Goal: Communication & Community: Ask a question

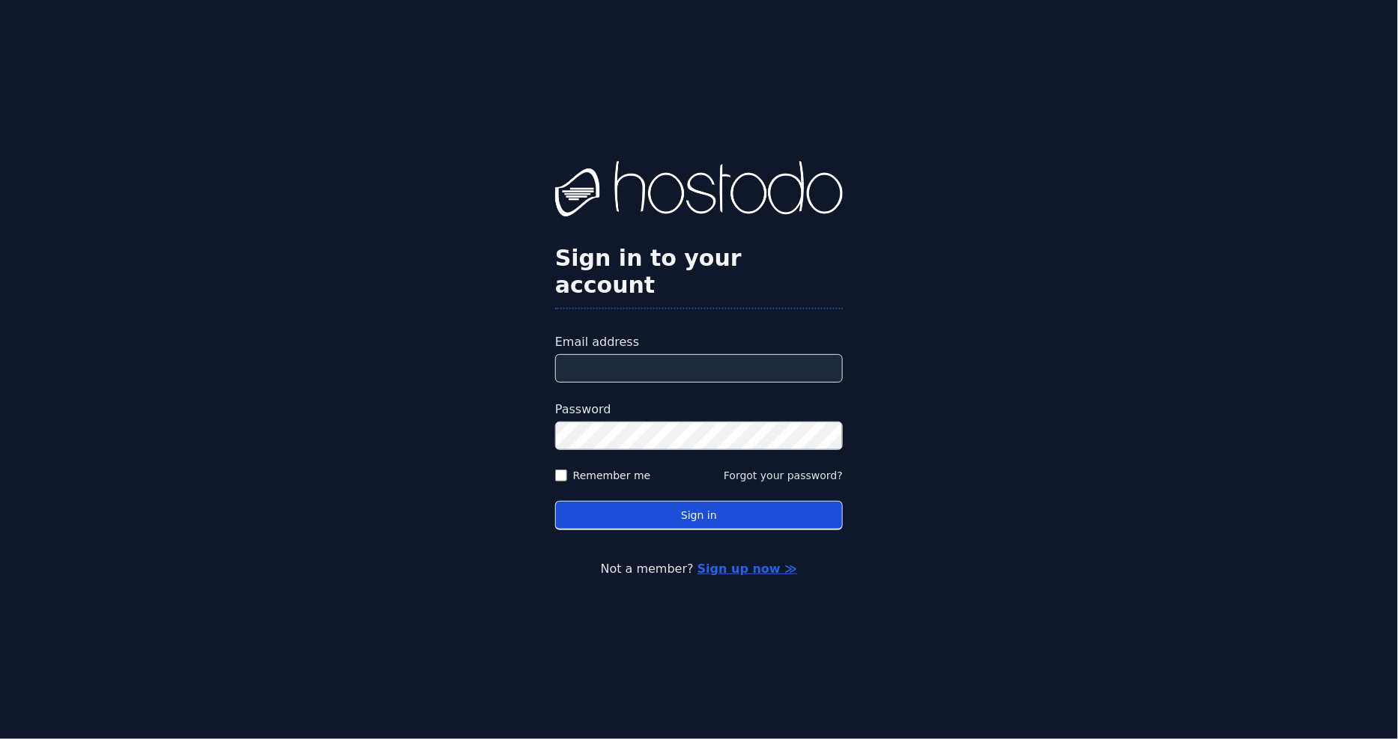
type input "**********"
click at [727, 511] on button "Sign in" at bounding box center [699, 515] width 288 height 29
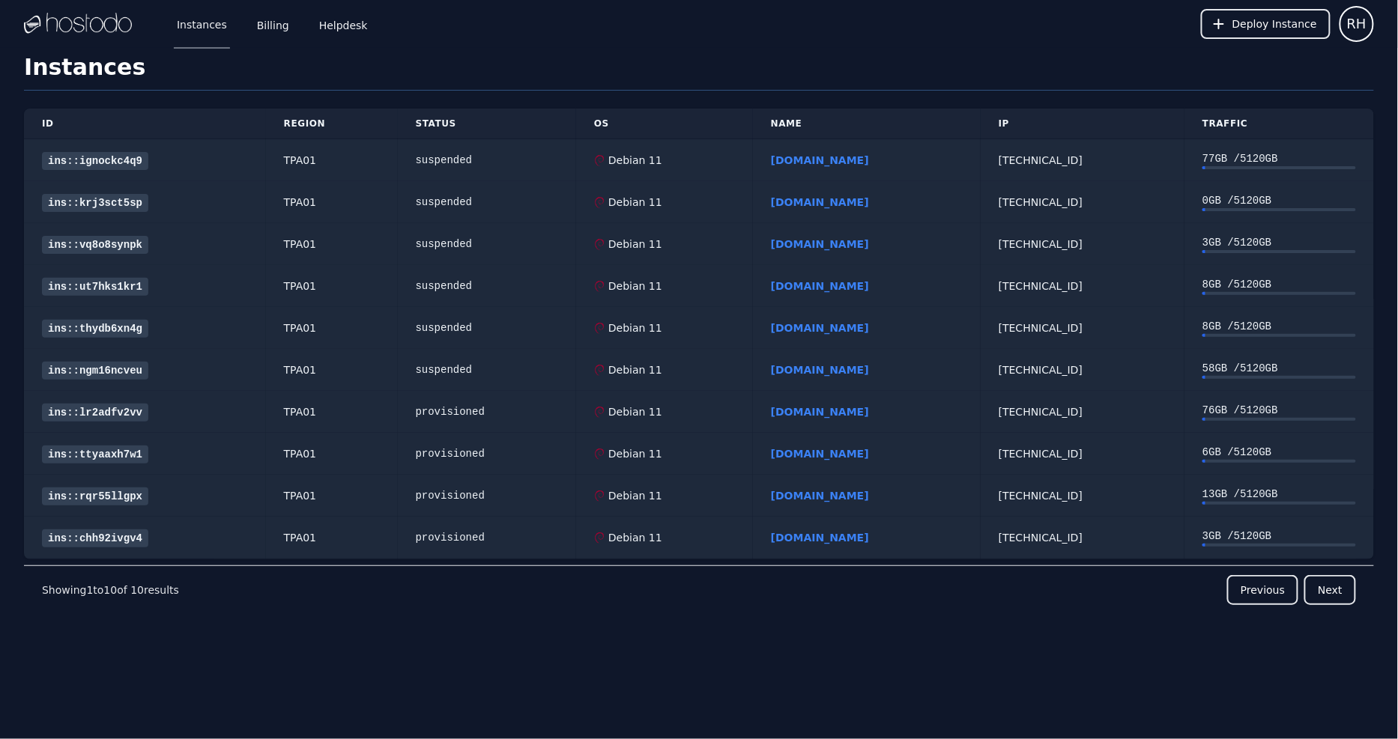
click at [678, 640] on div "ID Region Status OS Name IP Traffic ins::ignockc4q9 TPA01 suspended Debian 11 u…" at bounding box center [699, 389] width 1350 height 596
click at [266, 18] on link "Billing" at bounding box center [273, 23] width 38 height 49
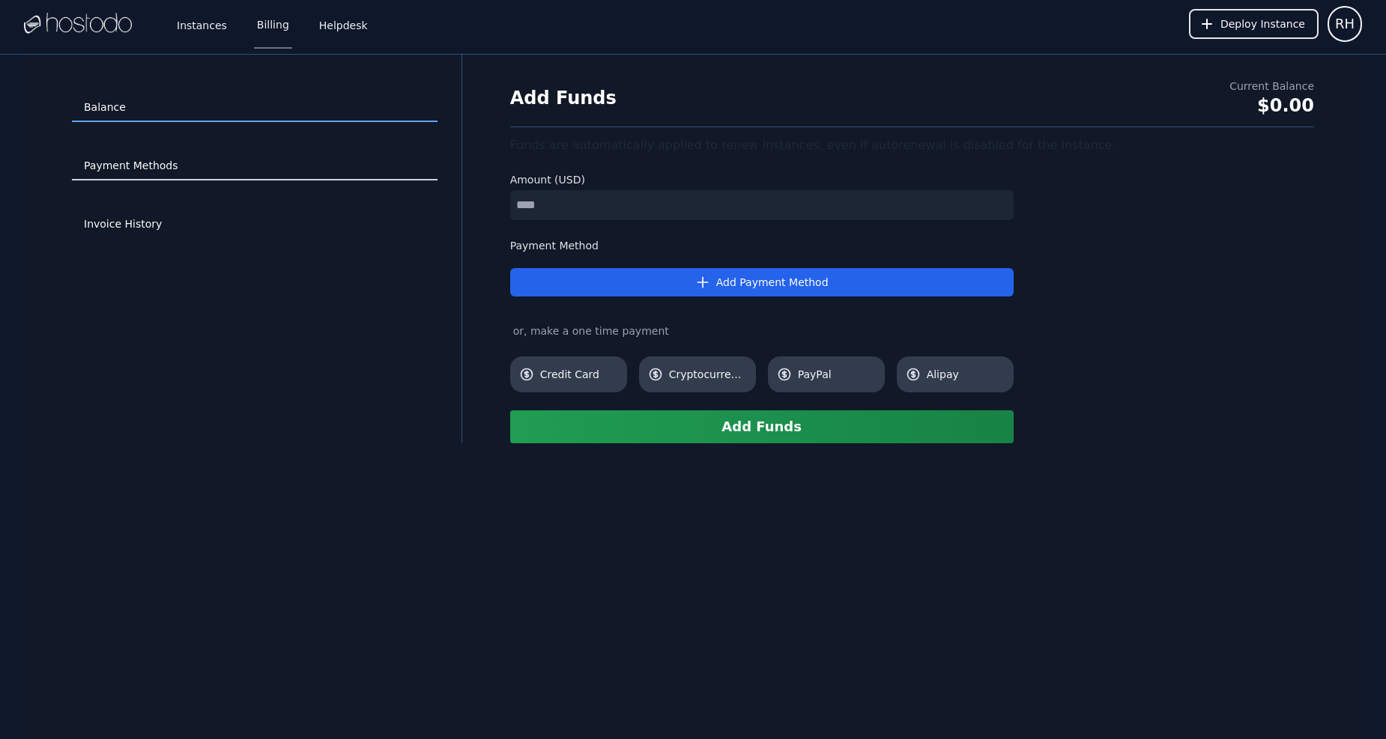
click at [189, 166] on link "Payment Methods" at bounding box center [255, 166] width 366 height 28
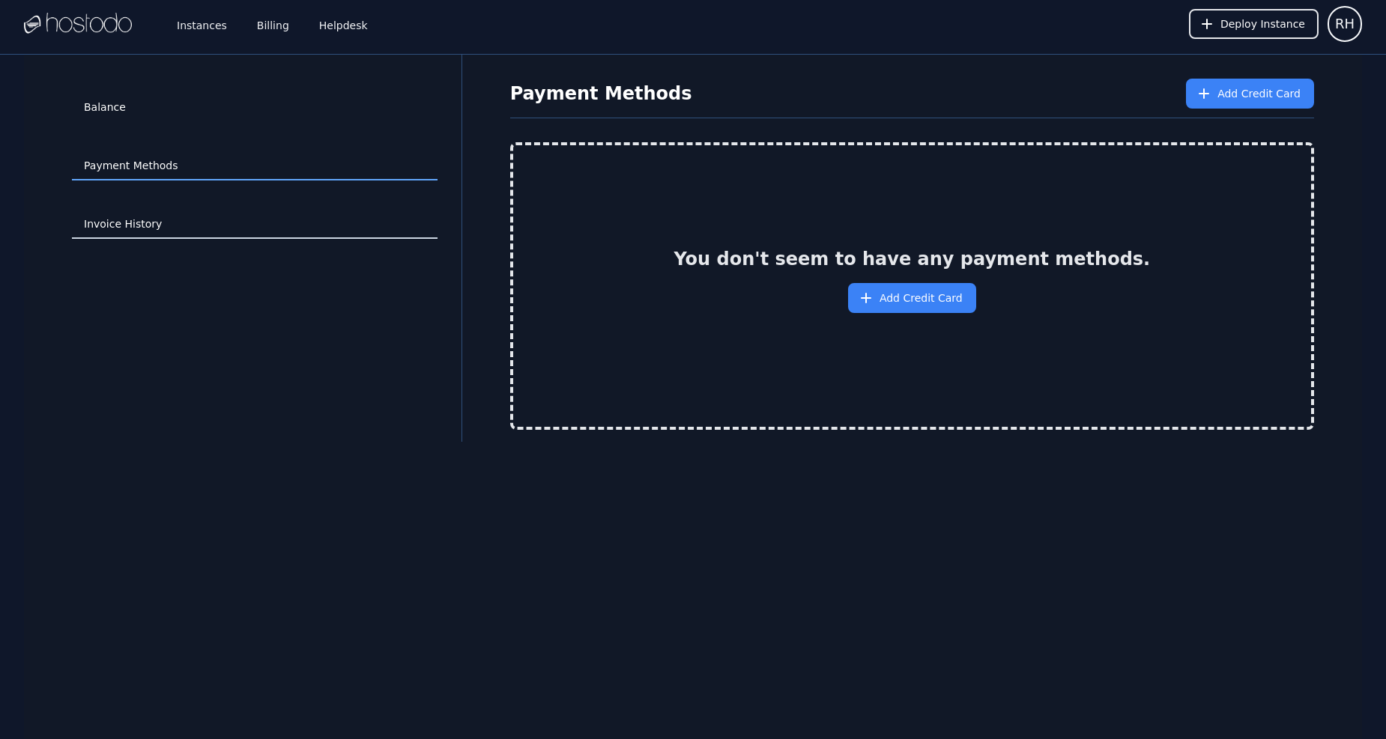
click at [168, 211] on link "Invoice History" at bounding box center [255, 224] width 366 height 28
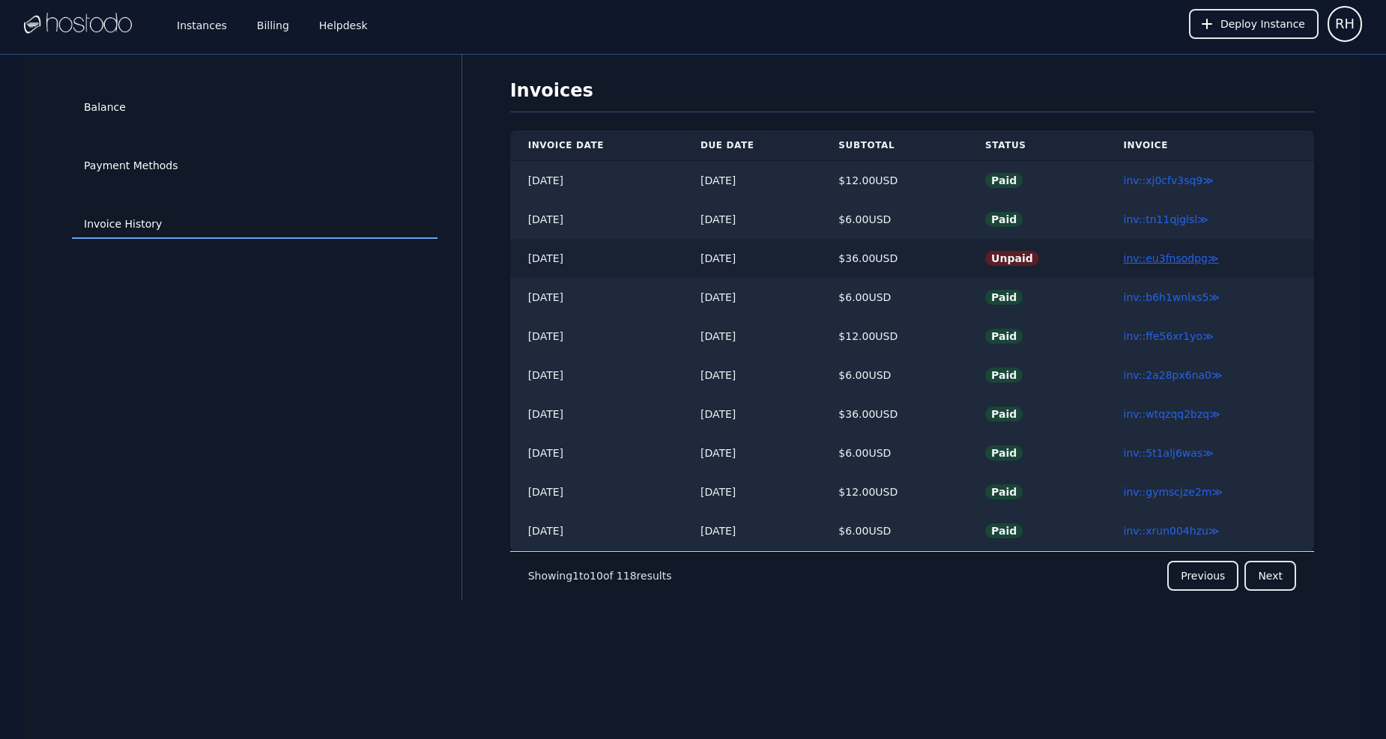
click at [1170, 256] on link "inv::eu3fnsodpg ≫" at bounding box center [1171, 258] width 95 height 12
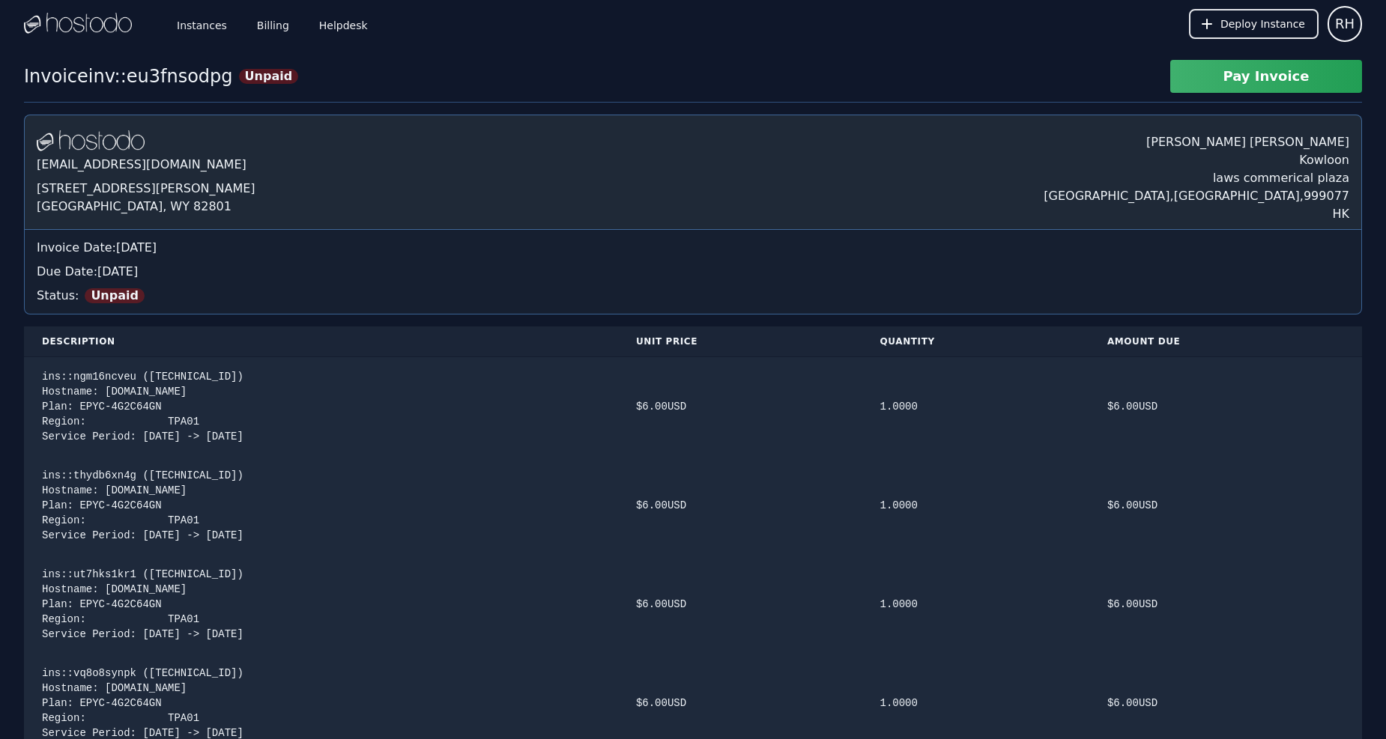
click at [1240, 86] on button "Pay Invoice" at bounding box center [1266, 76] width 192 height 33
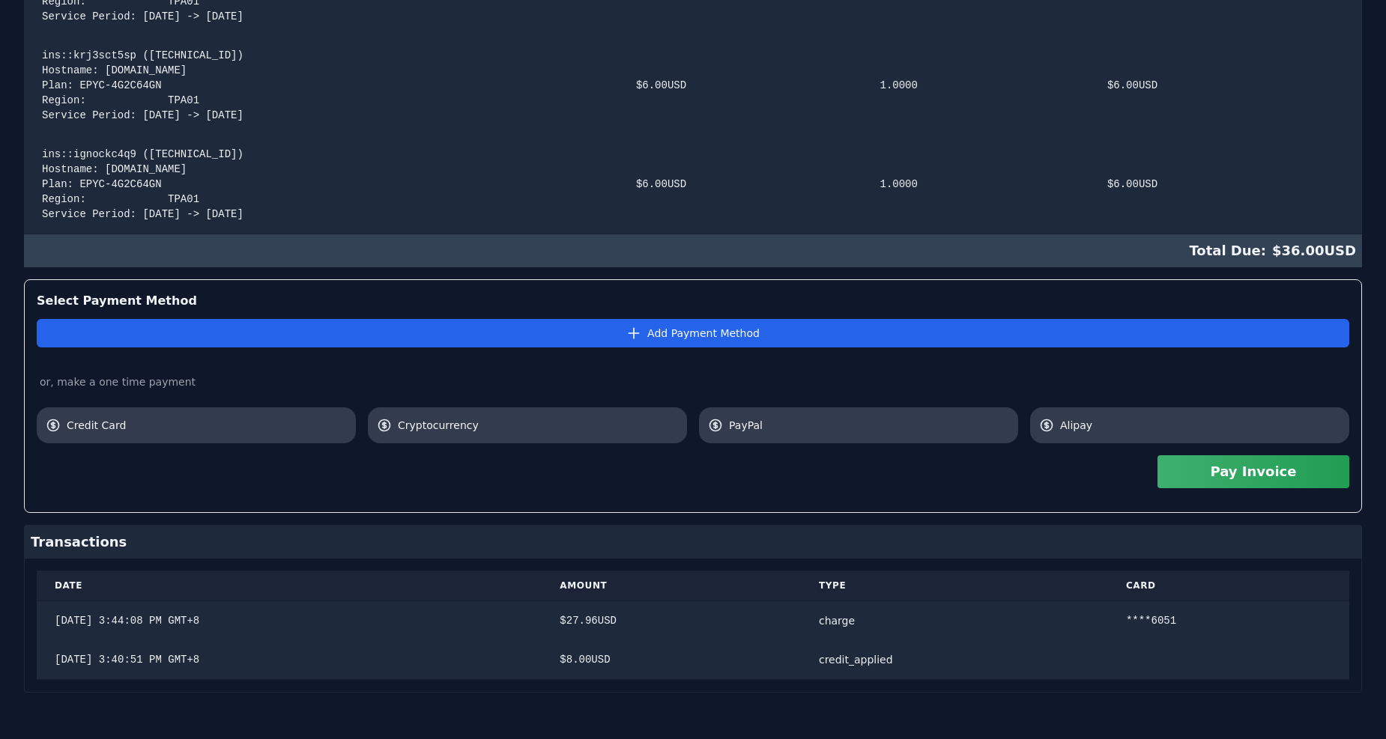
scroll to position [718, 0]
drag, startPoint x: 568, startPoint y: 663, endPoint x: 732, endPoint y: 669, distance: 164.2
click at [723, 668] on td "$ 8.00 USD" at bounding box center [671, 660] width 259 height 40
click at [732, 669] on td "$ 8.00 USD" at bounding box center [671, 660] width 259 height 40
drag, startPoint x: 78, startPoint y: 619, endPoint x: 288, endPoint y: 637, distance: 211.2
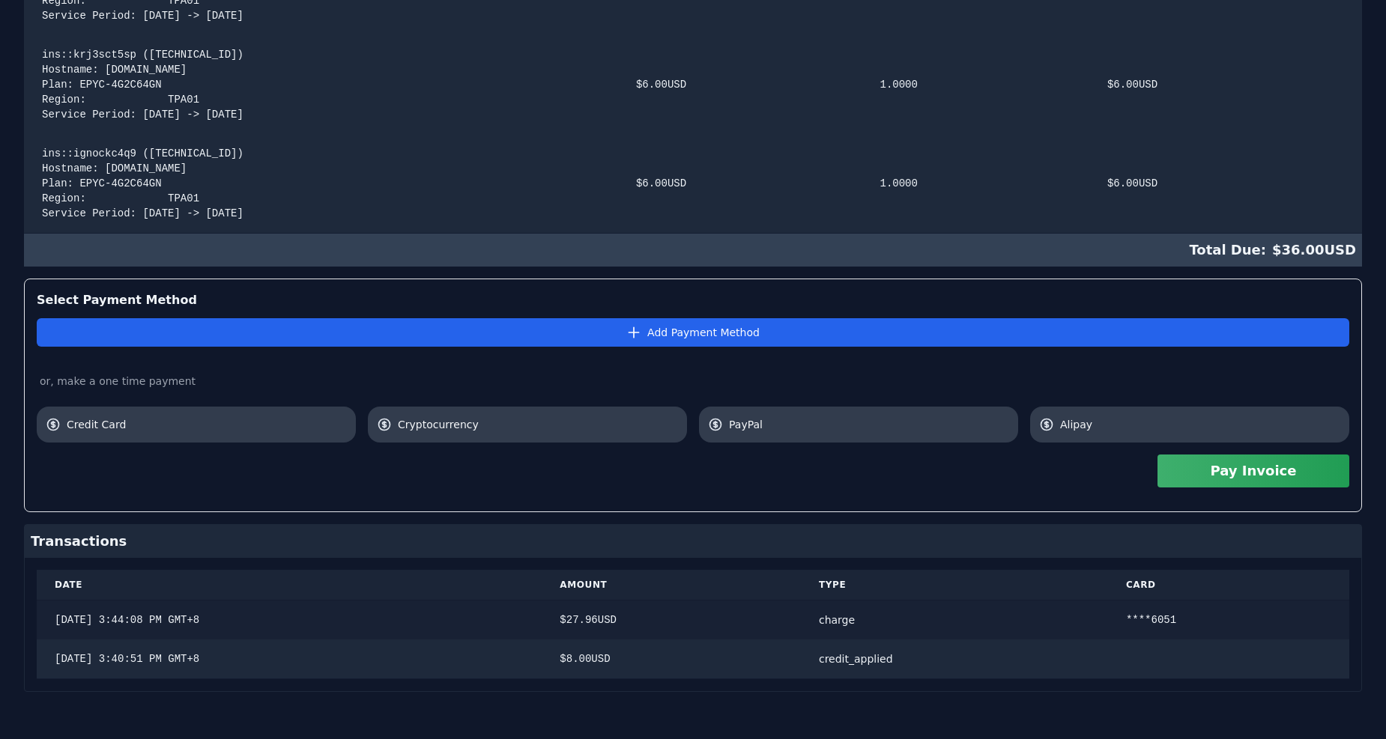
click at [288, 637] on td "9/11/2025, 3:44:08 PM GMT+8" at bounding box center [289, 621] width 505 height 40
click at [290, 637] on td "9/11/2025, 3:44:08 PM GMT+8" at bounding box center [289, 621] width 505 height 40
drag, startPoint x: 834, startPoint y: 659, endPoint x: 914, endPoint y: 660, distance: 79.4
click at [914, 660] on td "credit_applied" at bounding box center [954, 660] width 307 height 40
click at [914, 660] on div "credit_applied" at bounding box center [954, 659] width 271 height 15
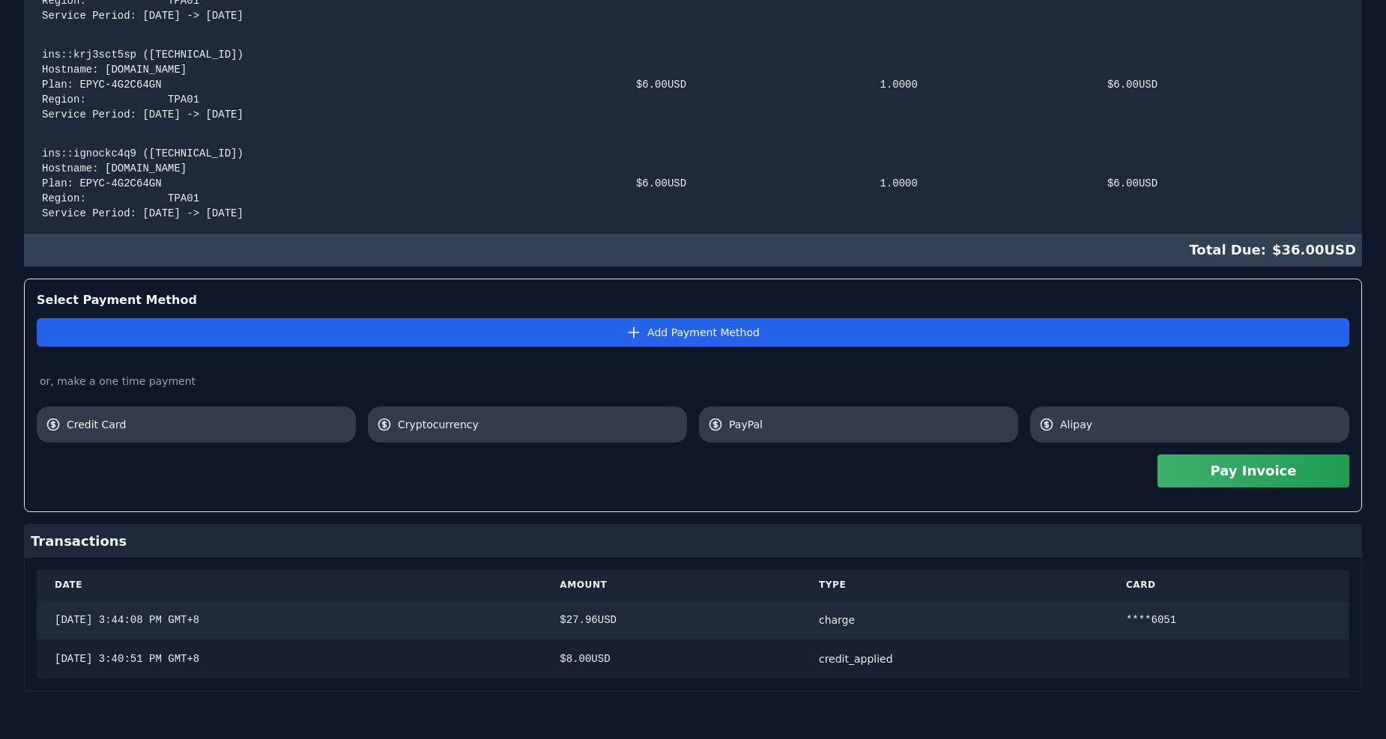
drag, startPoint x: 932, startPoint y: 660, endPoint x: 821, endPoint y: 660, distance: 110.9
click at [821, 660] on tr "9/11/2025, 3:40:51 PM GMT+8 $ 8.00 USD credit_applied" at bounding box center [693, 660] width 1312 height 40
click at [801, 660] on td "$ 8.00 USD" at bounding box center [671, 660] width 259 height 40
drag, startPoint x: 818, startPoint y: 660, endPoint x: 930, endPoint y: 658, distance: 112.4
click at [930, 658] on tr "9/11/2025, 3:40:51 PM GMT+8 $ 8.00 USD credit_applied" at bounding box center [693, 660] width 1312 height 40
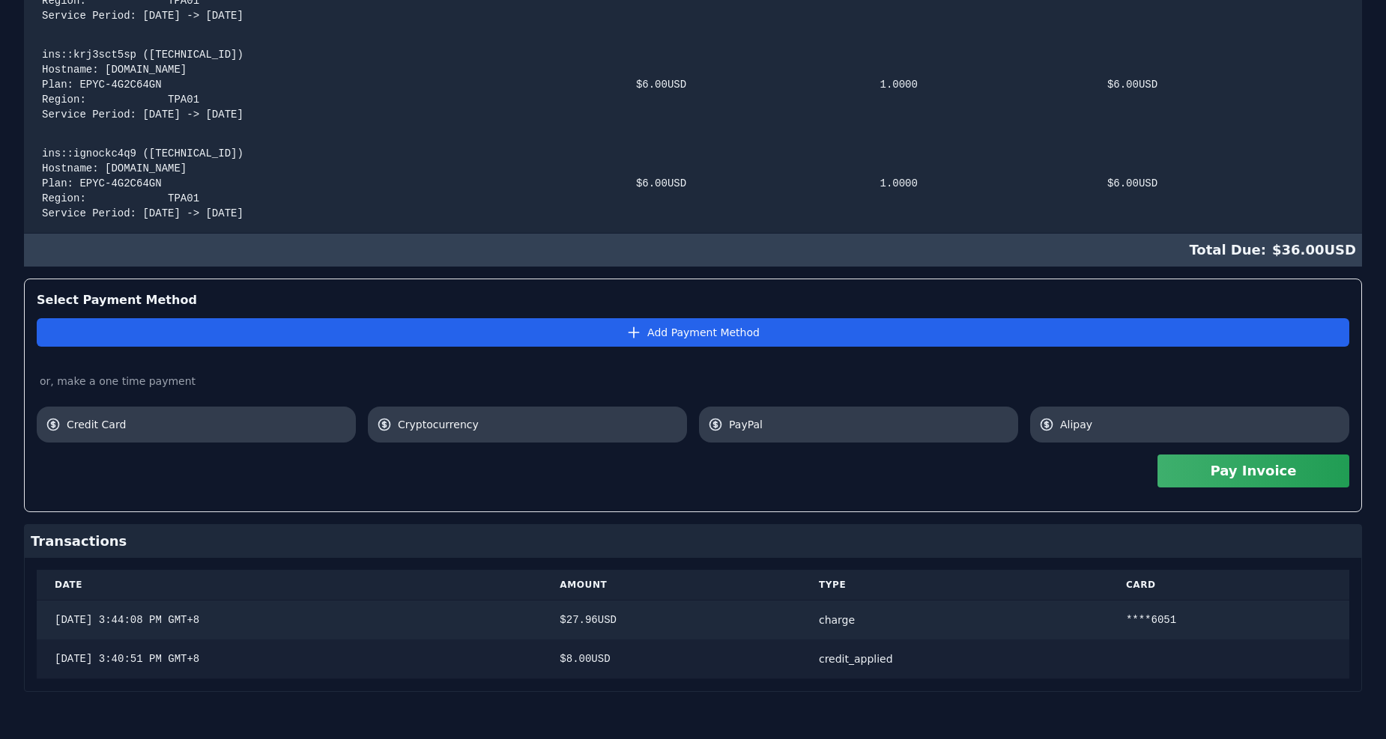
click at [930, 658] on div "credit_applied" at bounding box center [954, 659] width 271 height 15
drag, startPoint x: 930, startPoint y: 658, endPoint x: 809, endPoint y: 655, distance: 121.4
click at [809, 655] on tr "9/11/2025, 3:40:51 PM GMT+8 $ 8.00 USD credit_applied" at bounding box center [693, 660] width 1312 height 40
click at [801, 655] on td "$ 8.00 USD" at bounding box center [671, 660] width 259 height 40
drag, startPoint x: 808, startPoint y: 655, endPoint x: 931, endPoint y: 657, distance: 123.6
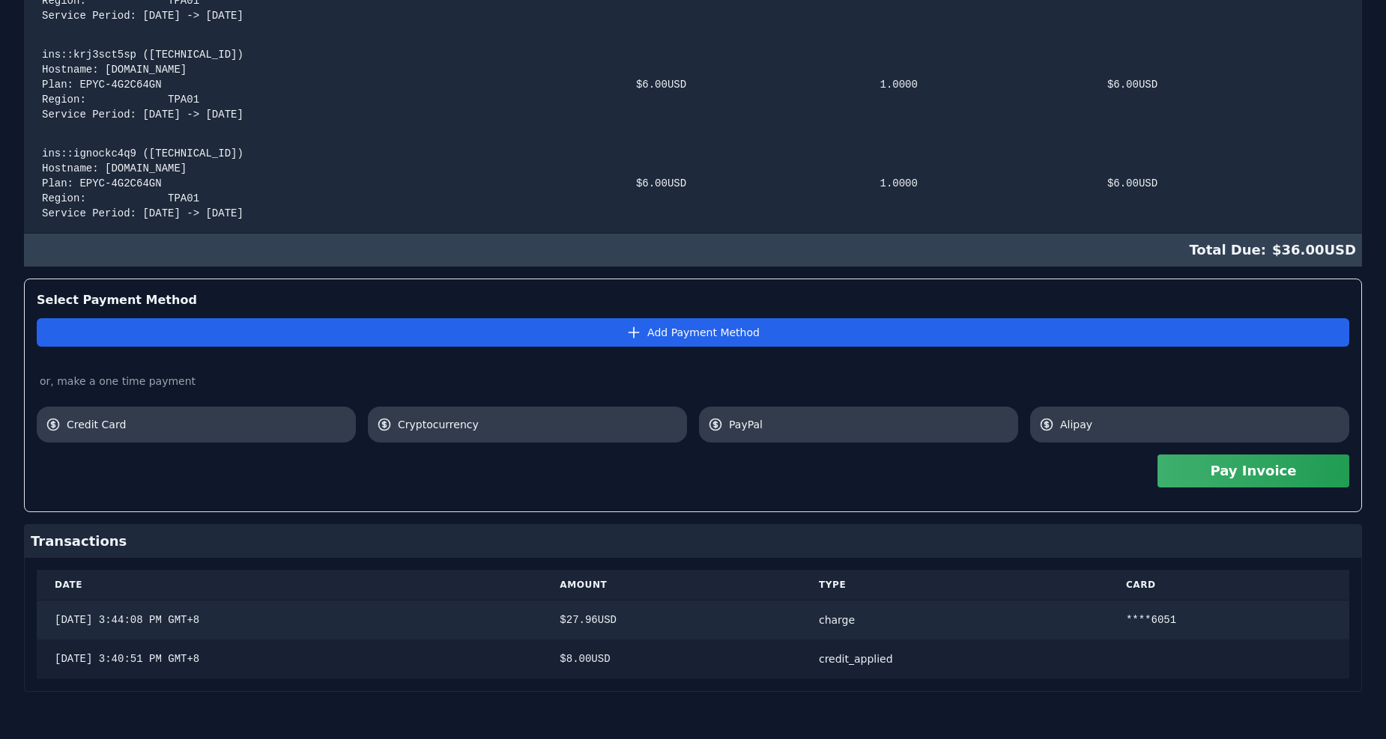
click at [929, 656] on tr "9/11/2025, 3:40:51 PM GMT+8 $ 8.00 USD credit_applied" at bounding box center [693, 660] width 1312 height 40
click at [931, 657] on div "credit_applied" at bounding box center [954, 659] width 271 height 15
drag, startPoint x: 931, startPoint y: 657, endPoint x: 834, endPoint y: 657, distance: 97.4
click at [834, 657] on td "credit_applied" at bounding box center [954, 660] width 307 height 40
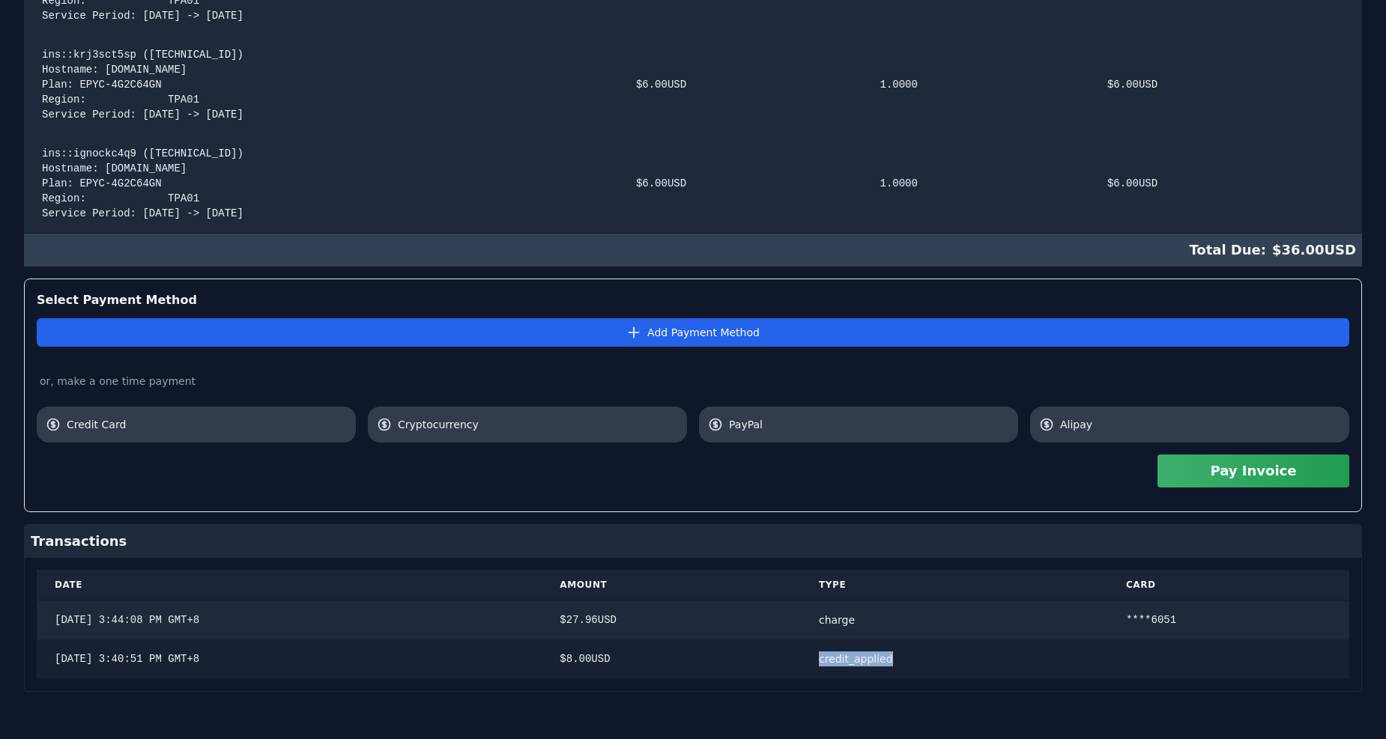
drag, startPoint x: 821, startPoint y: 657, endPoint x: 915, endPoint y: 658, distance: 94.4
click at [912, 658] on tr "9/11/2025, 3:40:51 PM GMT+8 $ 8.00 USD credit_applied" at bounding box center [693, 660] width 1312 height 40
click at [915, 658] on div "credit_applied" at bounding box center [954, 659] width 271 height 15
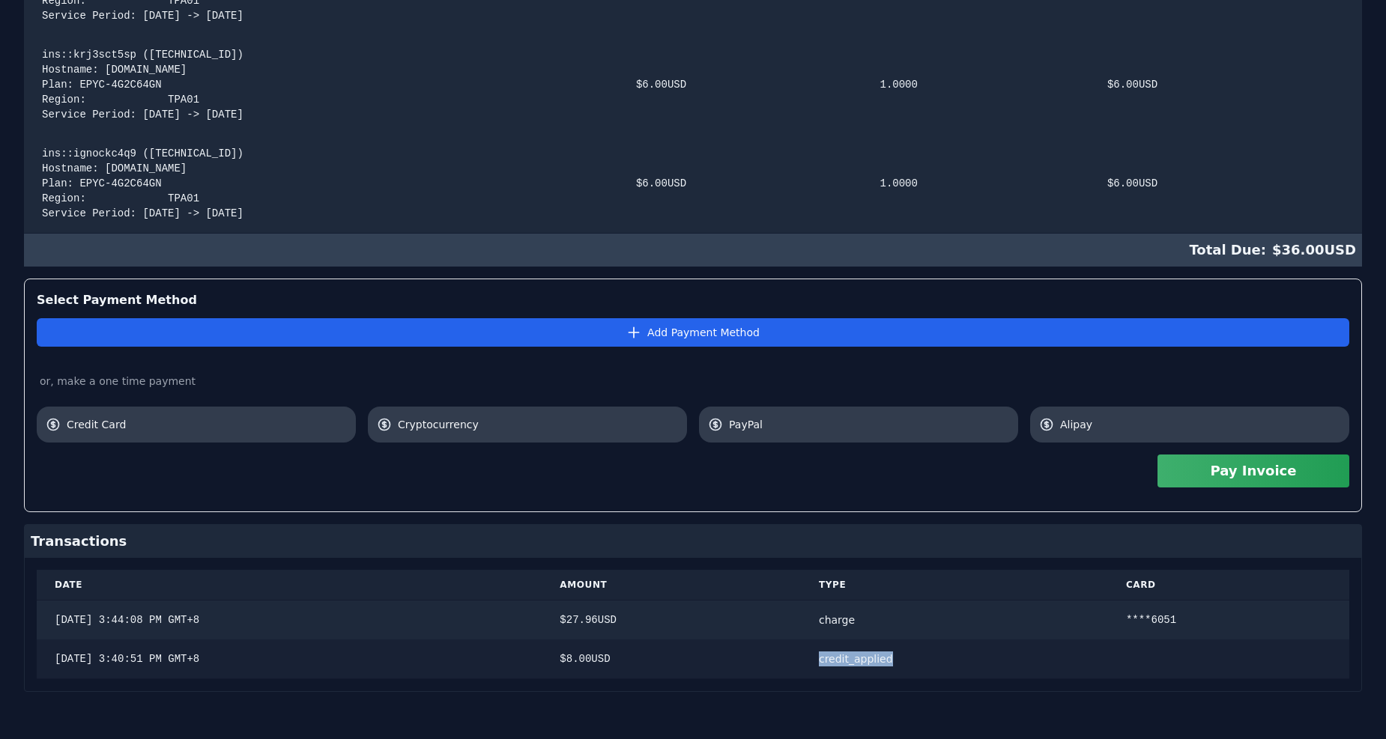
click at [915, 658] on div "credit_applied" at bounding box center [954, 659] width 271 height 15
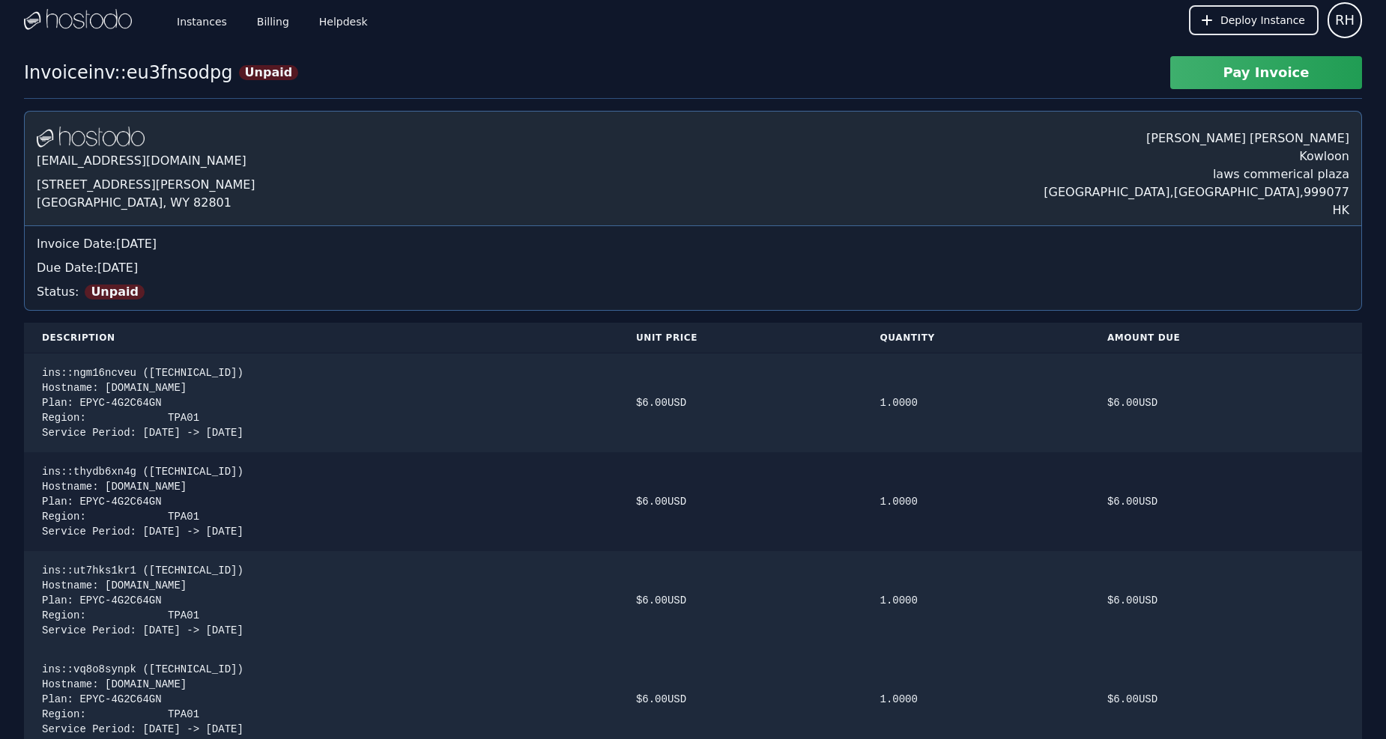
scroll to position [0, 0]
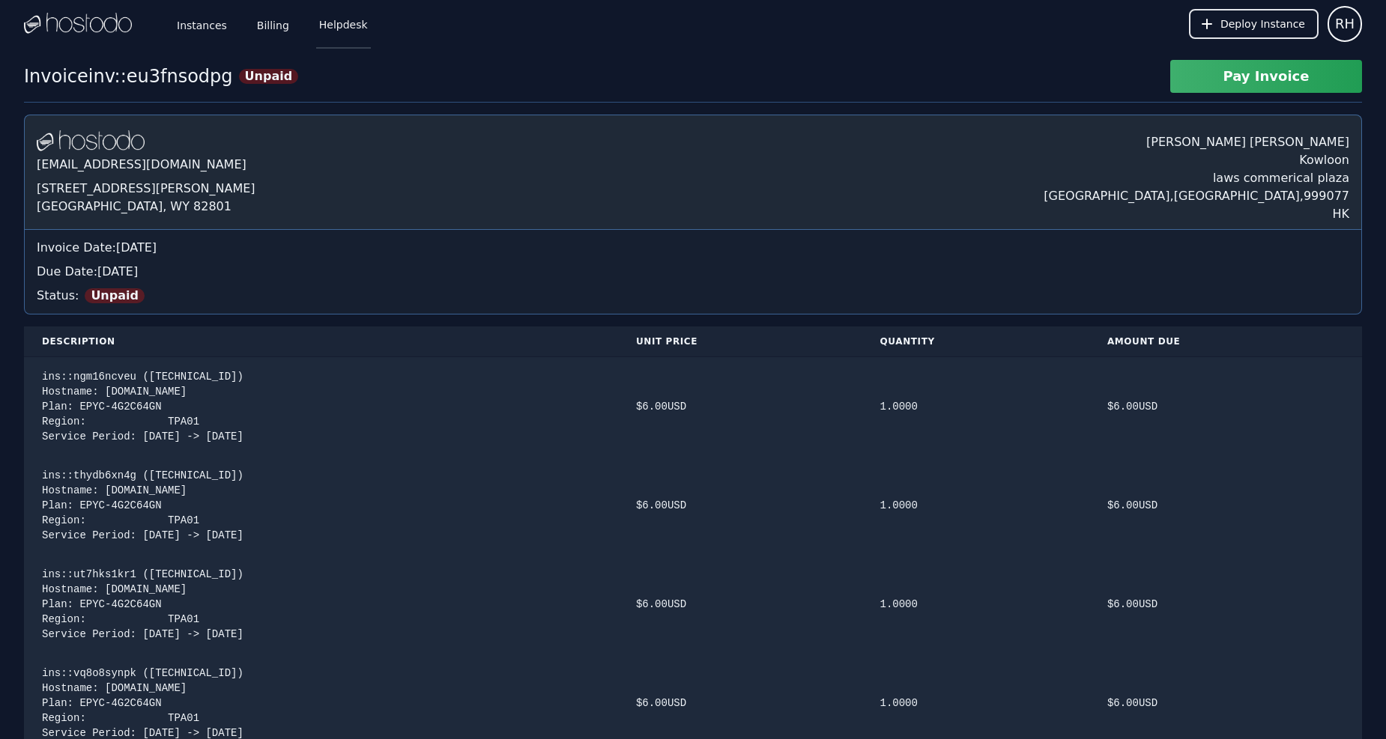
click at [335, 27] on link "Helpdesk" at bounding box center [343, 23] width 55 height 49
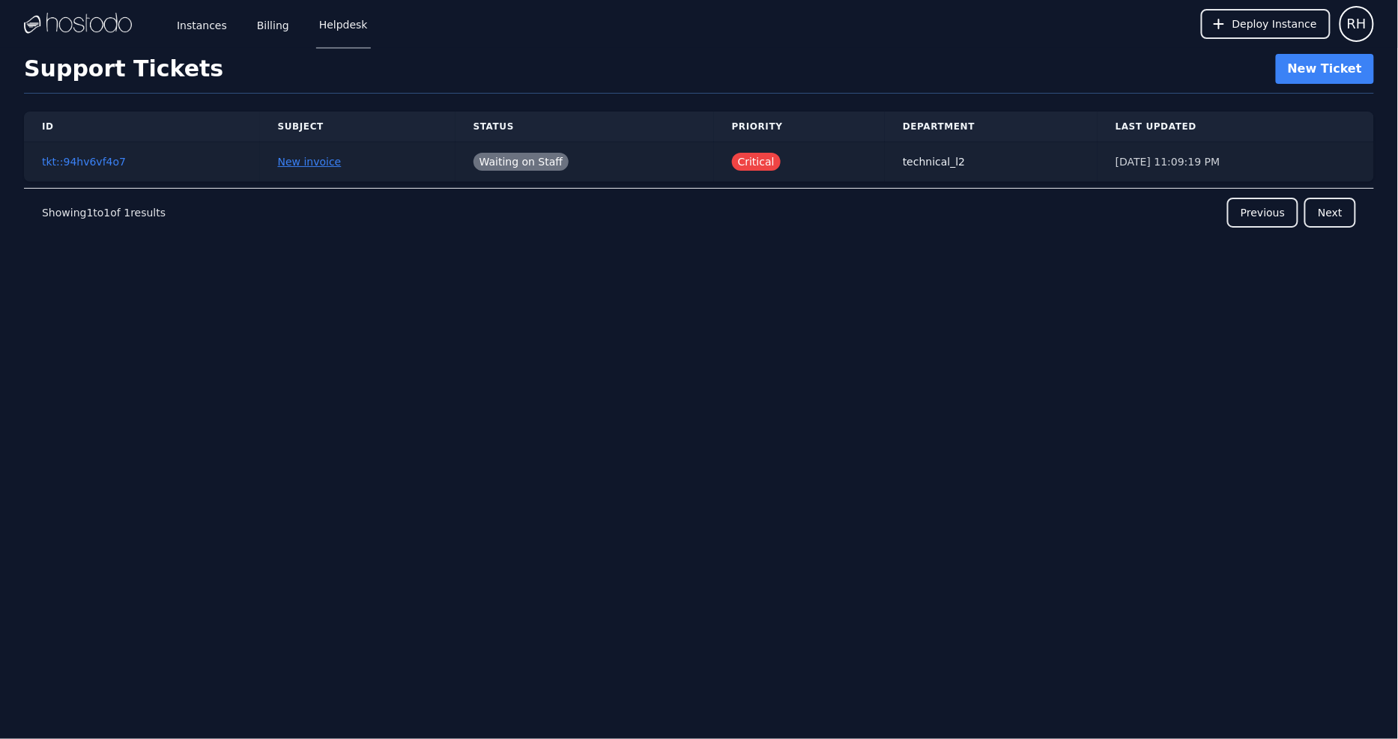
click at [278, 160] on link "New invoice" at bounding box center [310, 162] width 64 height 12
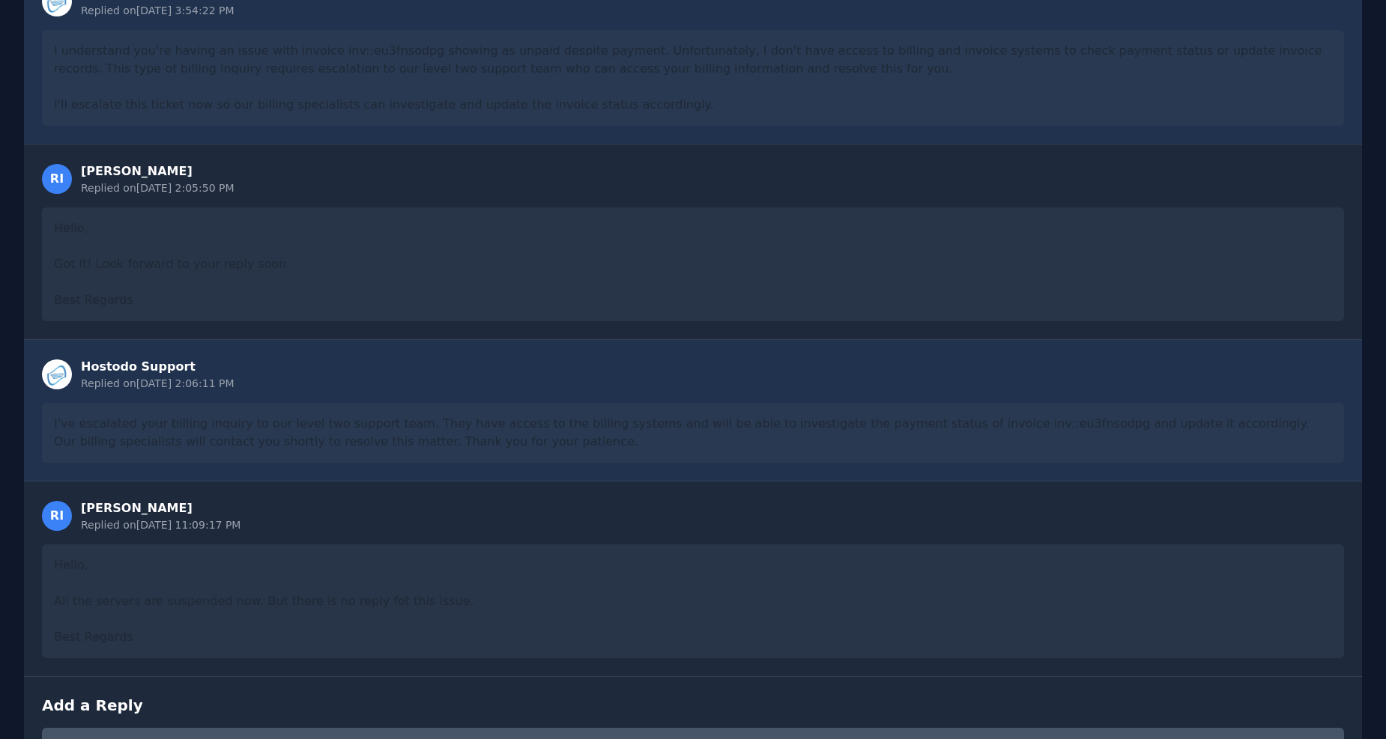
scroll to position [814, 0]
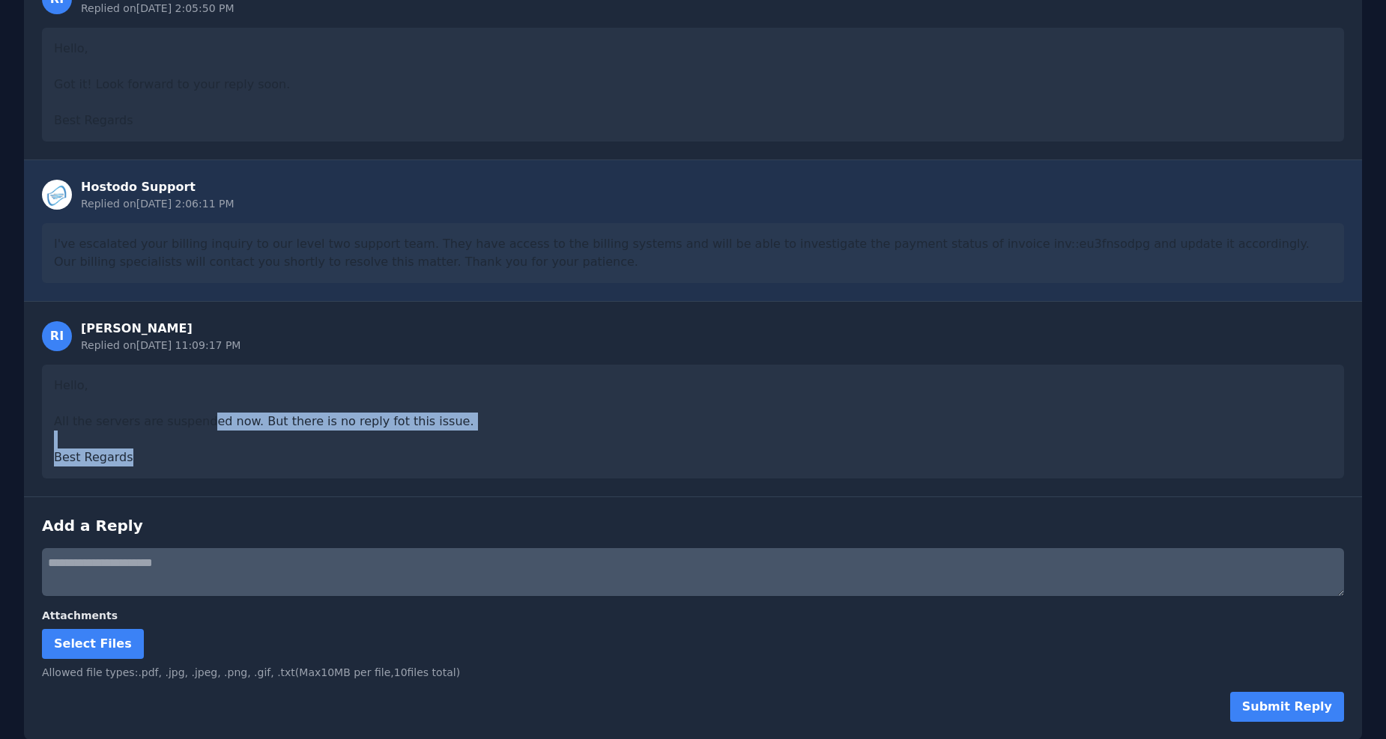
drag, startPoint x: 240, startPoint y: 455, endPoint x: 210, endPoint y: 421, distance: 46.2
click at [210, 421] on div "Hello, All the servers are suspended now. But there is no reply fot this issue.…" at bounding box center [693, 422] width 1302 height 114
drag, startPoint x: 100, startPoint y: 421, endPoint x: 214, endPoint y: 453, distance: 118.3
click at [211, 453] on div "Hello, All the servers are suspended now. But there is no reply fot this issue.…" at bounding box center [693, 422] width 1302 height 114
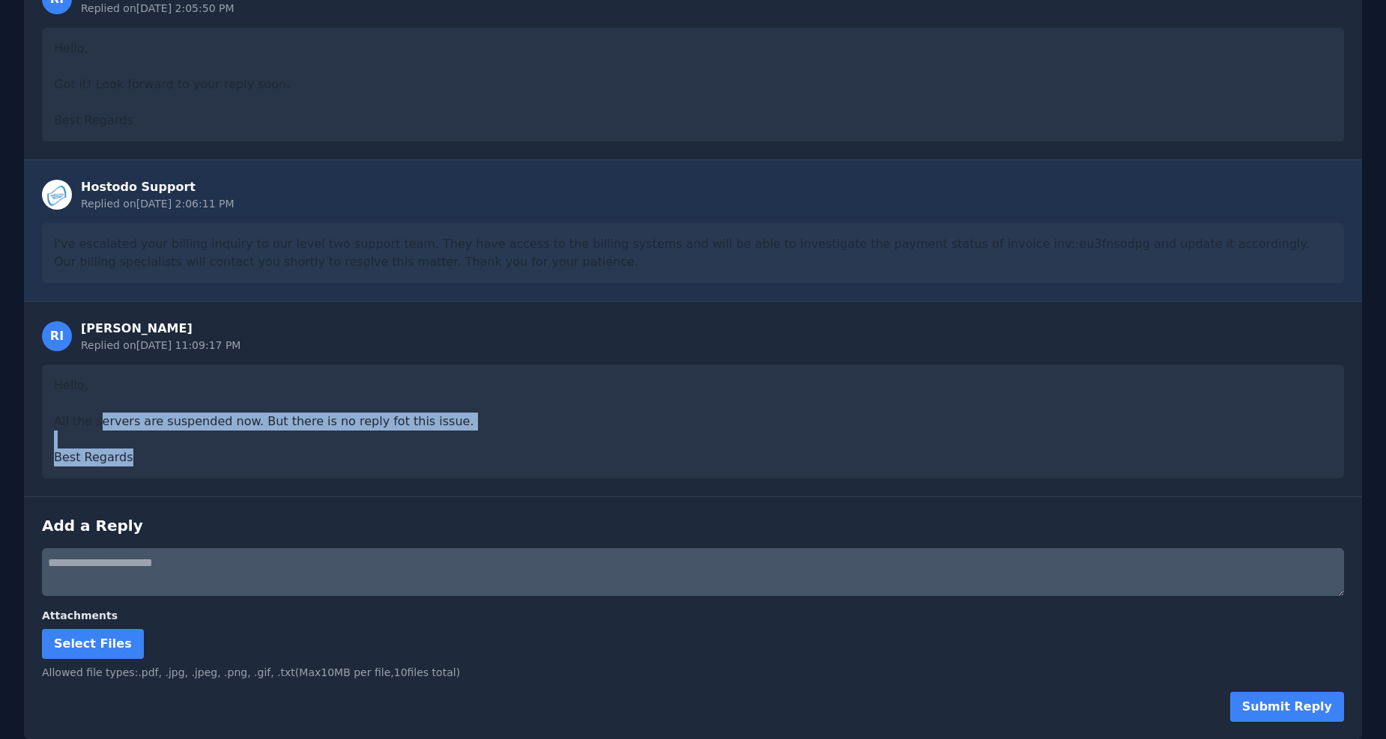
click at [219, 453] on div "Hello, All the servers are suspended now. But there is no reply fot this issue.…" at bounding box center [693, 422] width 1302 height 114
click at [192, 408] on div "Hello, All the servers are suspended now. But there is no reply fot this issue.…" at bounding box center [693, 422] width 1302 height 114
